Goal: Check status: Check status

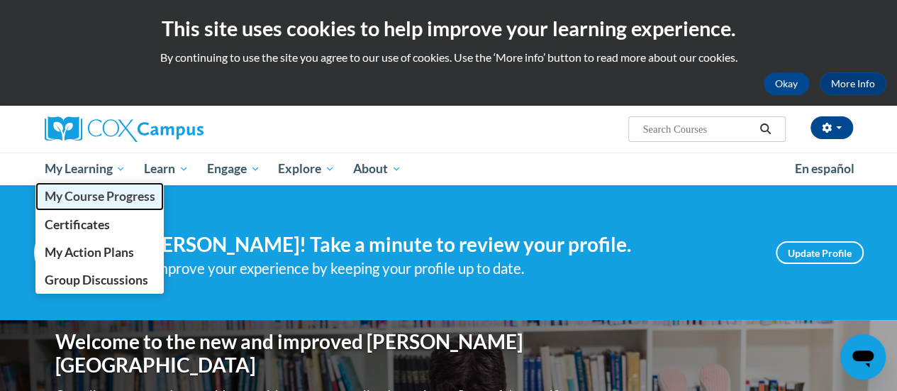
click at [81, 199] on span "My Course Progress" at bounding box center [99, 196] width 111 height 15
